Goal: Task Accomplishment & Management: Manage account settings

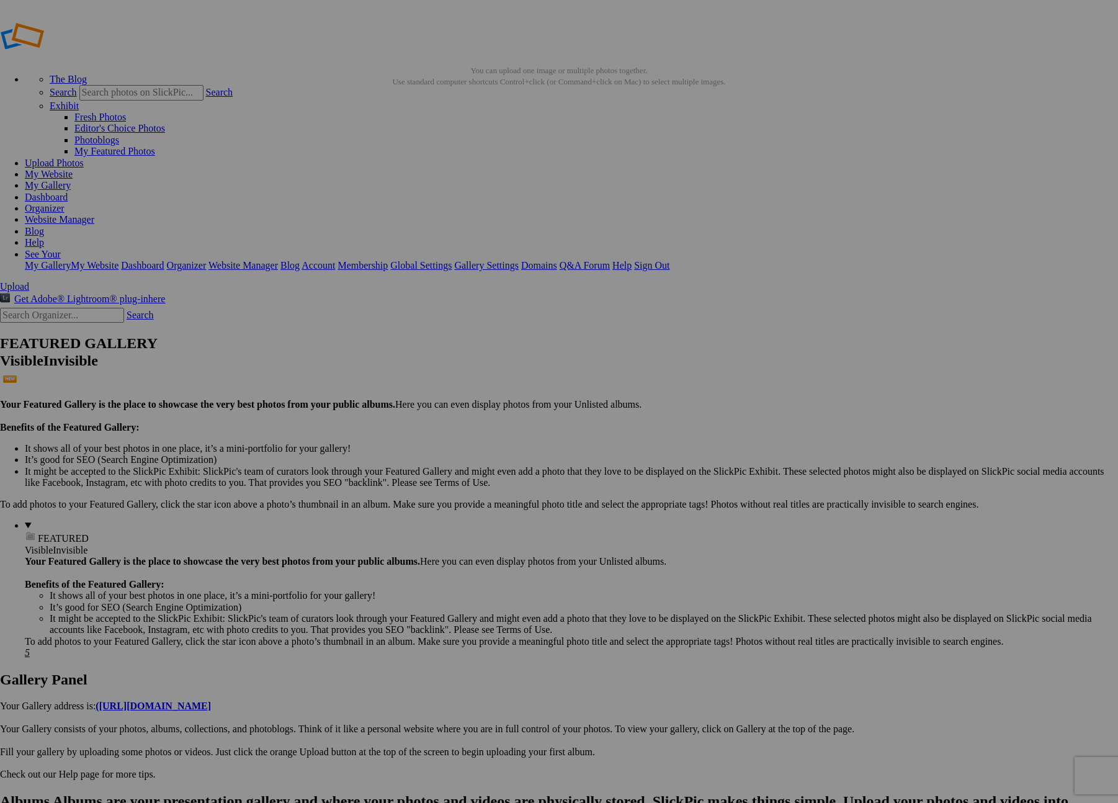
scroll to position [97, 0]
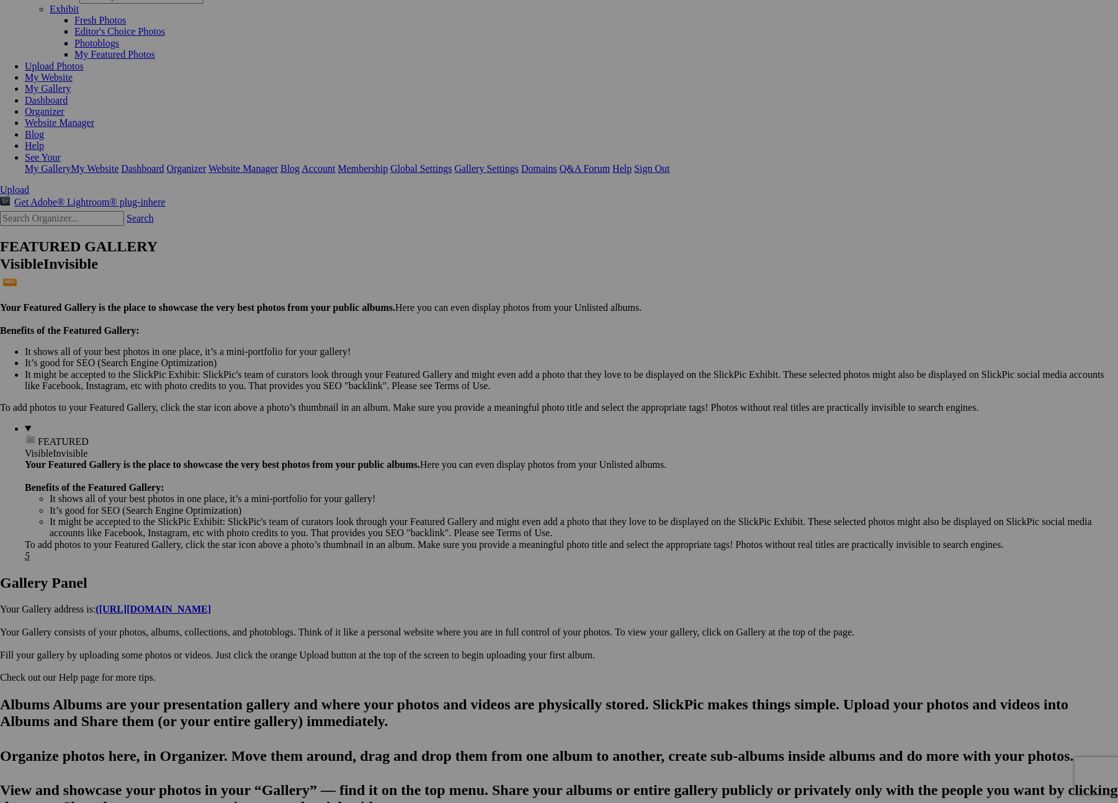
drag, startPoint x: 0, startPoint y: 0, endPoint x: 1043, endPoint y: 28, distance: 1043.7
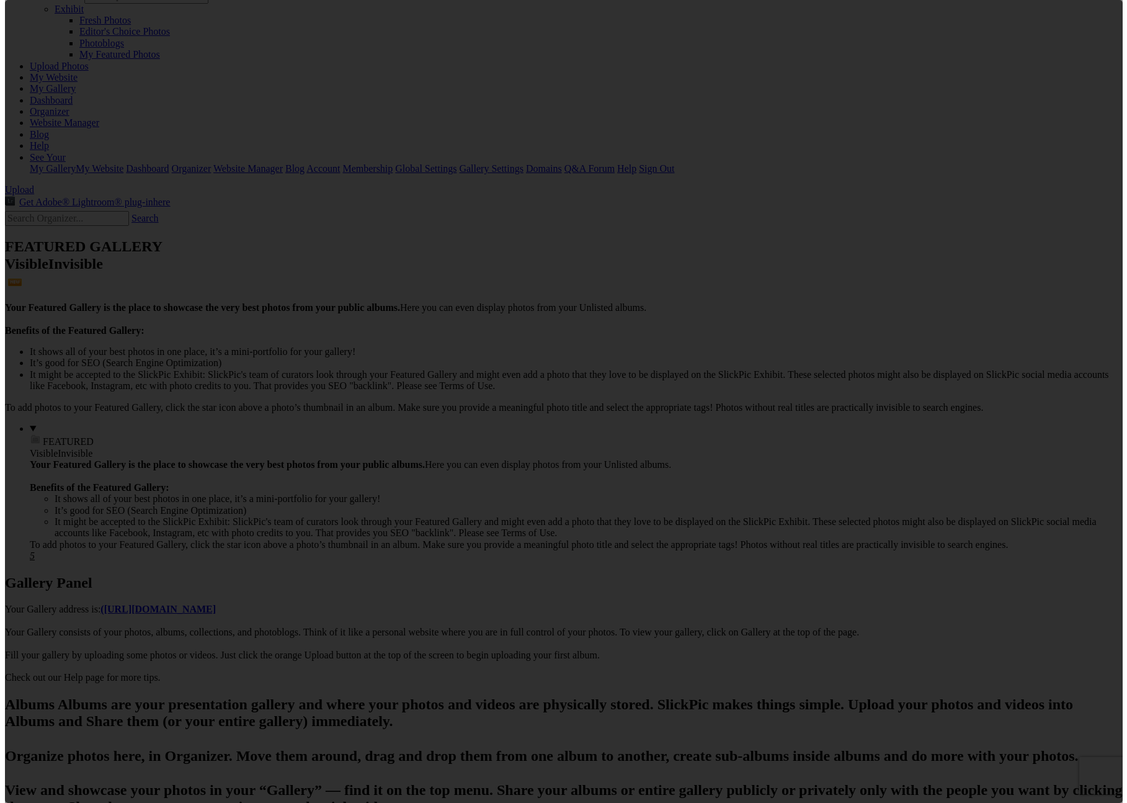
scroll to position [0, 0]
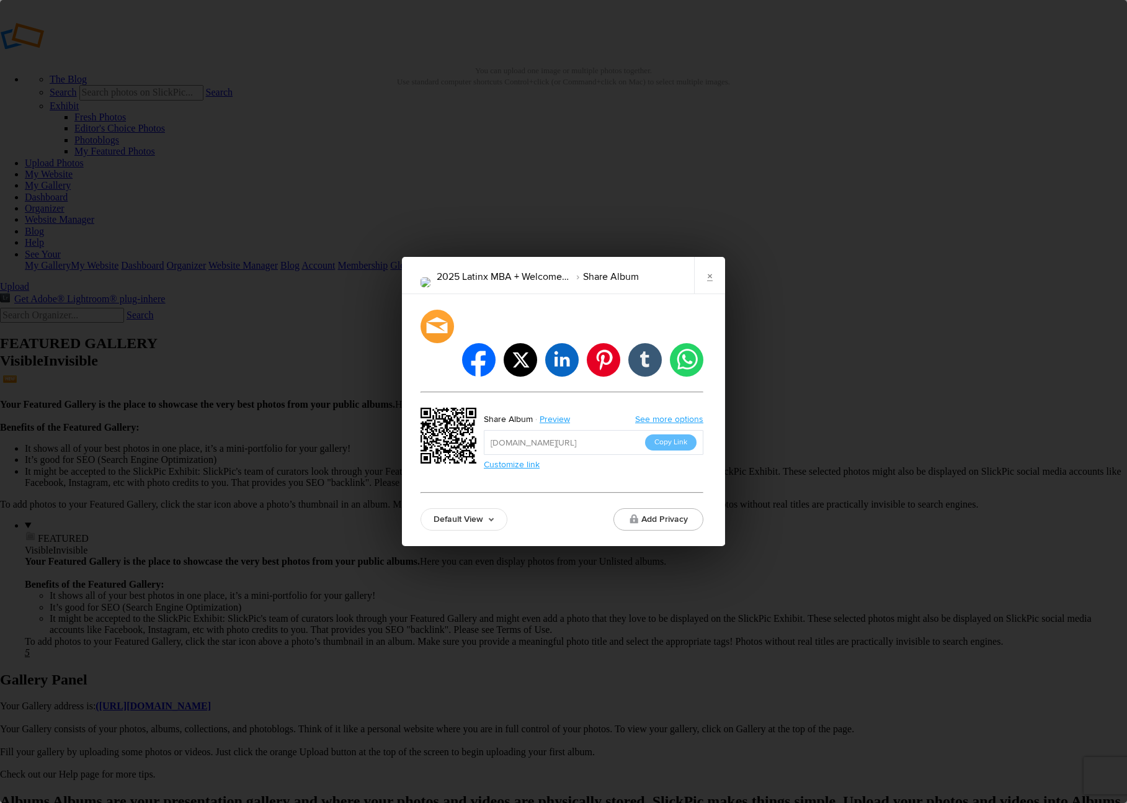
click at [716, 286] on link "×" at bounding box center [709, 275] width 31 height 37
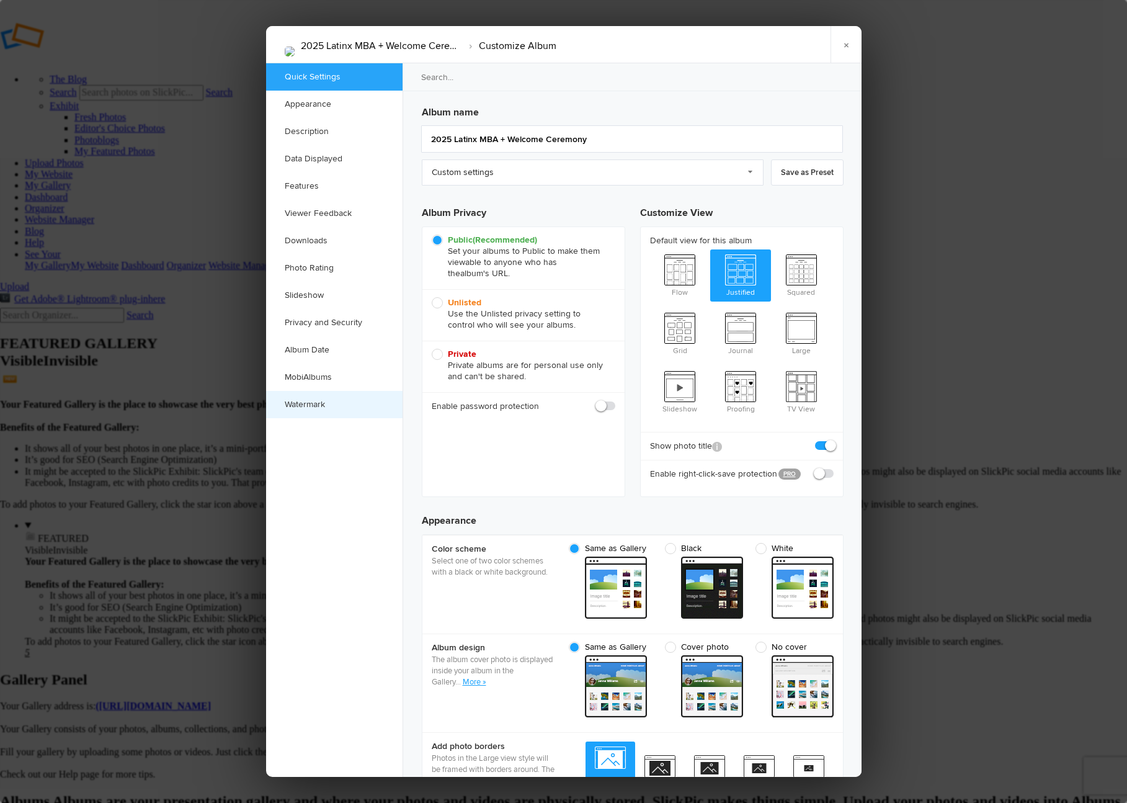
click at [310, 408] on link "Watermark" at bounding box center [334, 404] width 136 height 27
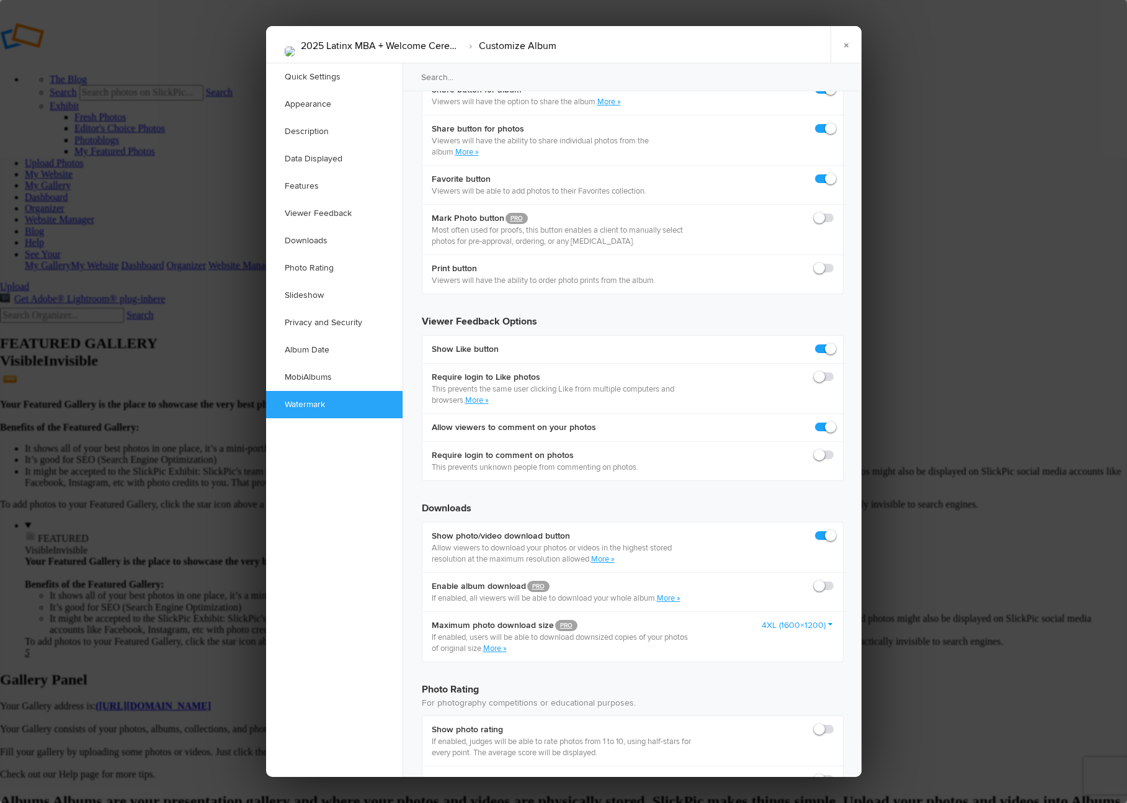
scroll to position [2426, 0]
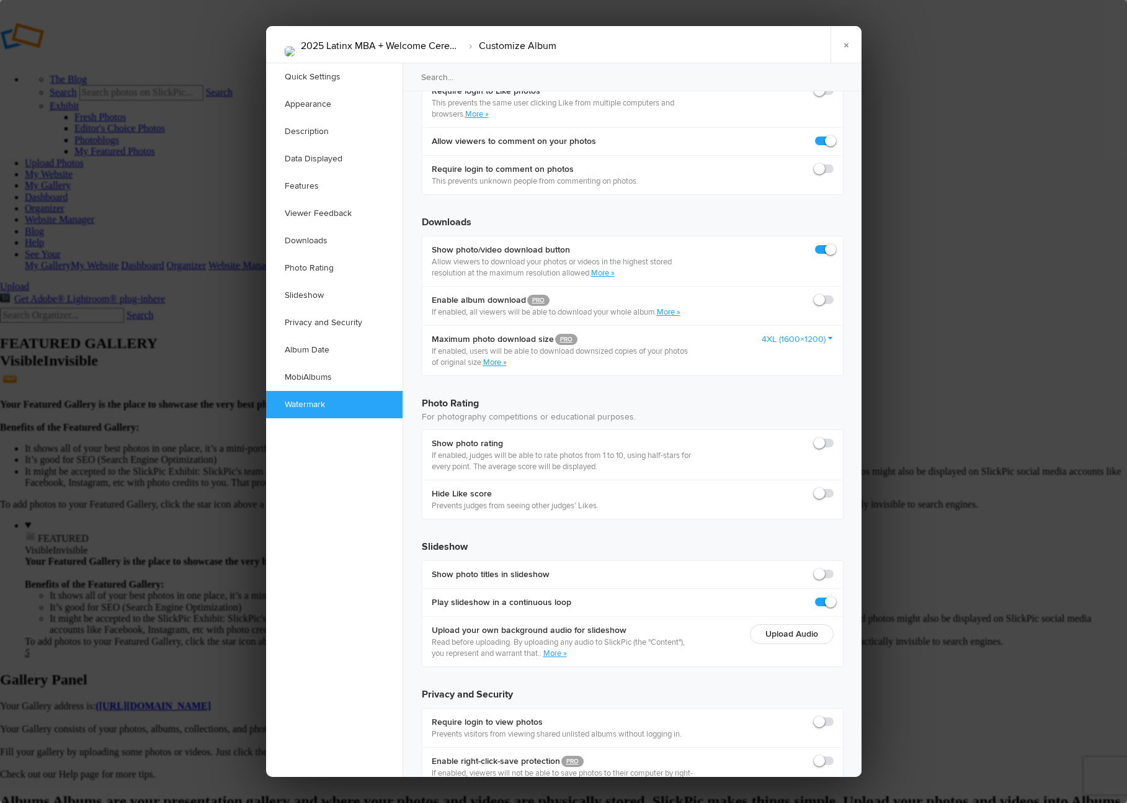
checkbox input "true"
click at [850, 50] on link "×" at bounding box center [846, 44] width 31 height 37
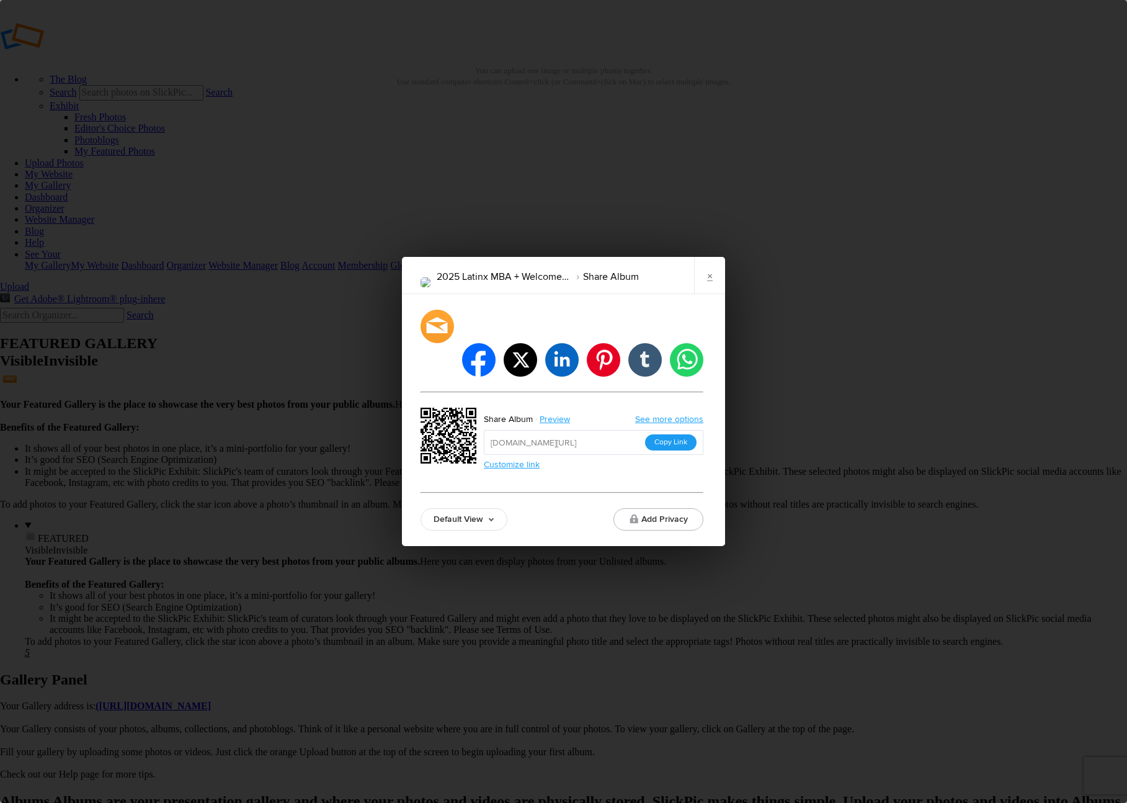
click at [669, 434] on button "Copy Link" at bounding box center [670, 442] width 51 height 16
